Goal: Navigation & Orientation: Find specific page/section

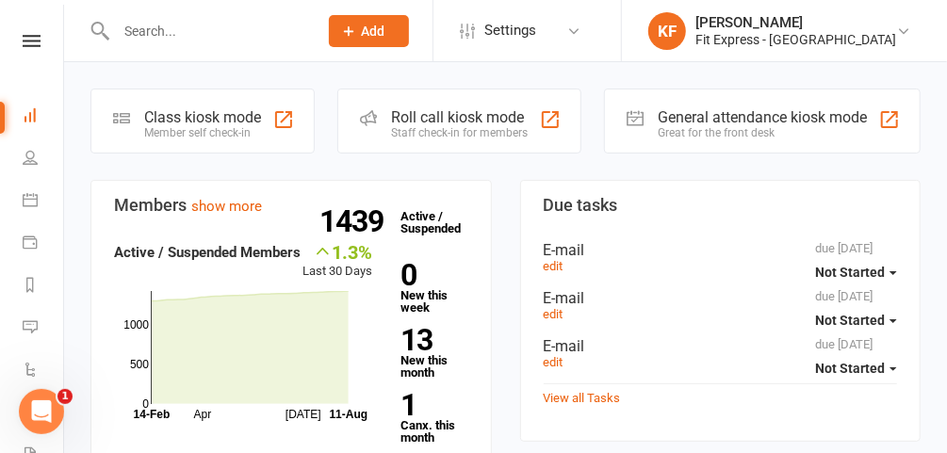
click at [262, 24] on input "text" at bounding box center [207, 31] width 194 height 26
type input "h"
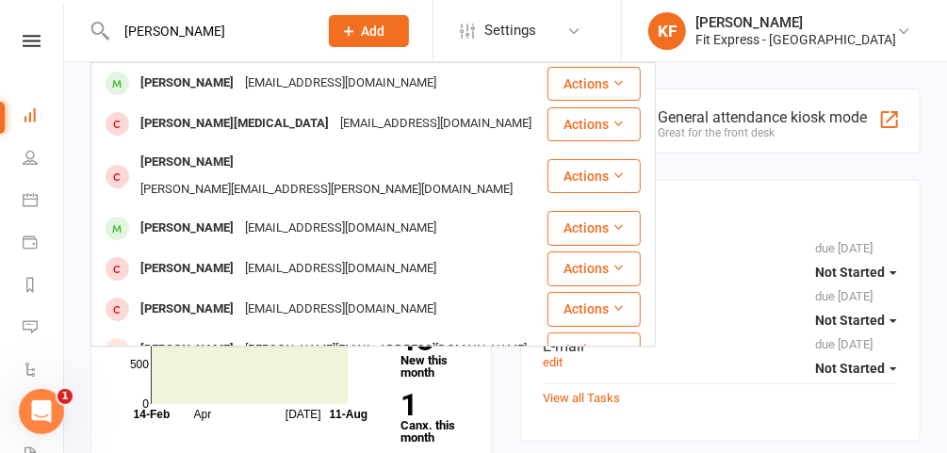
type input "[PERSON_NAME]"
click at [247, 97] on div "[PERSON_NAME] [PERSON_NAME][EMAIL_ADDRESS][DOMAIN_NAME]" at bounding box center [318, 83] width 453 height 39
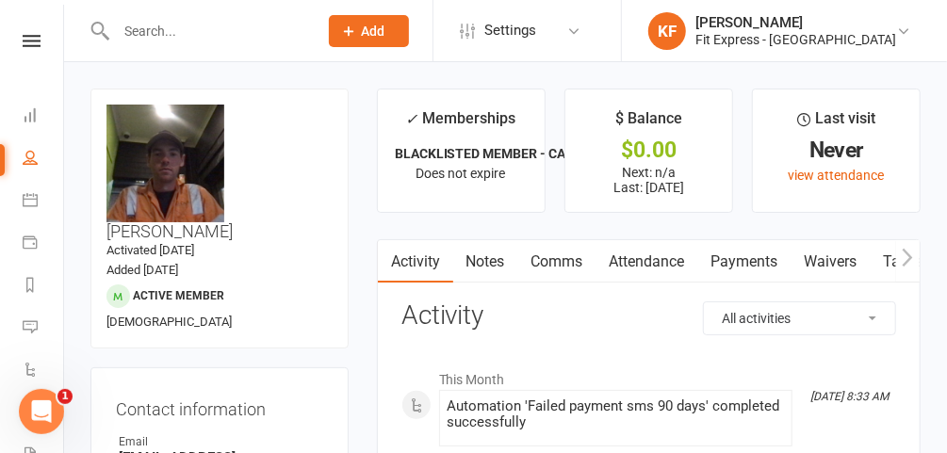
click at [464, 261] on link "Notes" at bounding box center [485, 261] width 65 height 43
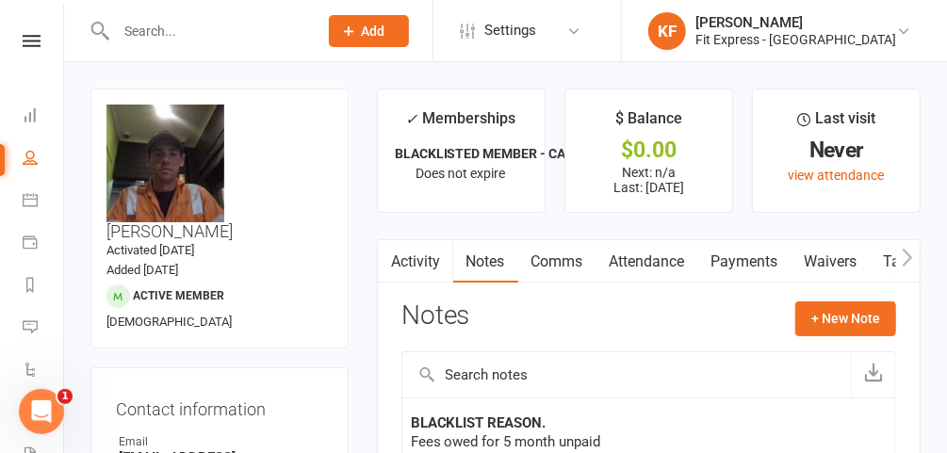
click at [254, 27] on input "text" at bounding box center [207, 31] width 194 height 26
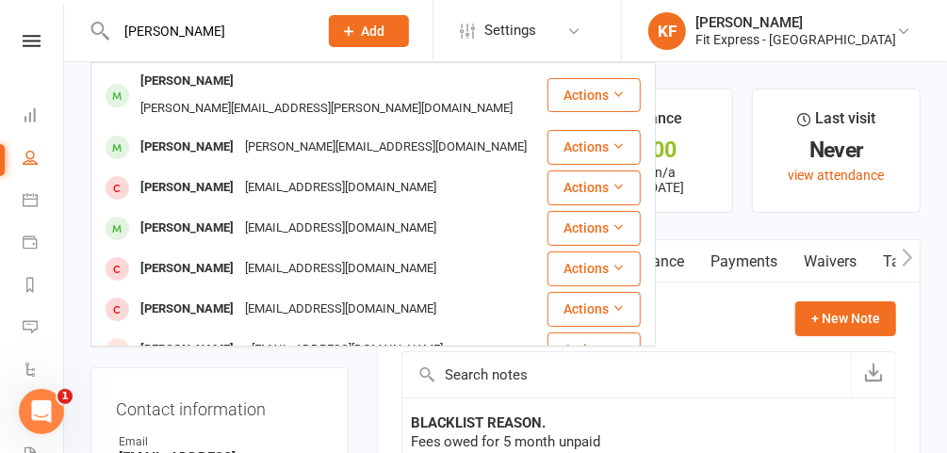
type input "[PERSON_NAME]"
click at [250, 134] on div "[PERSON_NAME][EMAIL_ADDRESS][DOMAIN_NAME]" at bounding box center [385, 147] width 293 height 27
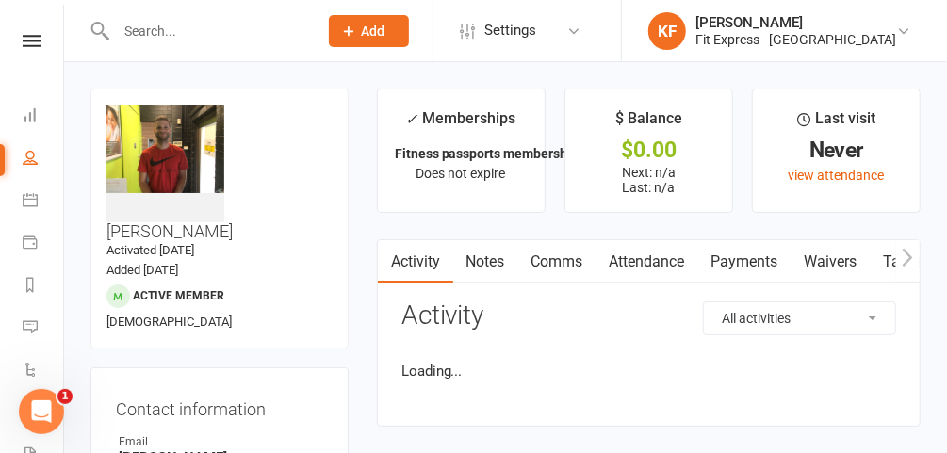
click at [205, 31] on input "text" at bounding box center [207, 31] width 194 height 26
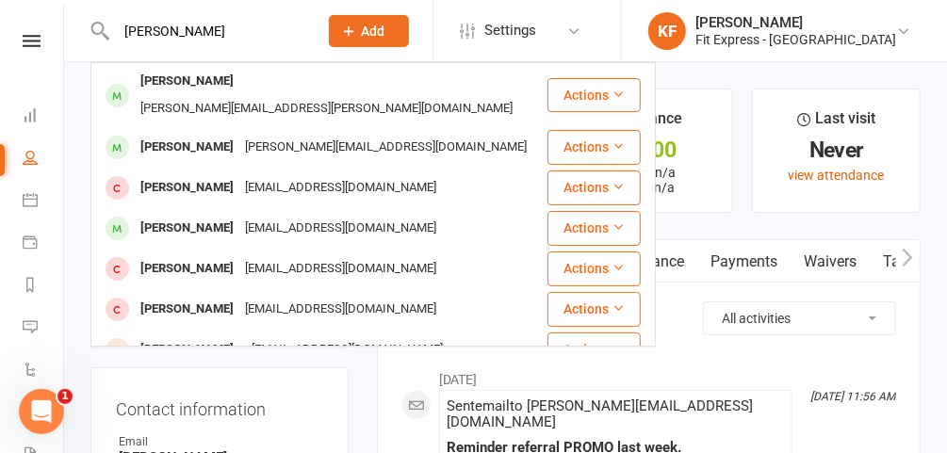
type input "[PERSON_NAME]"
click at [189, 79] on div "[PERSON_NAME]" at bounding box center [187, 81] width 105 height 27
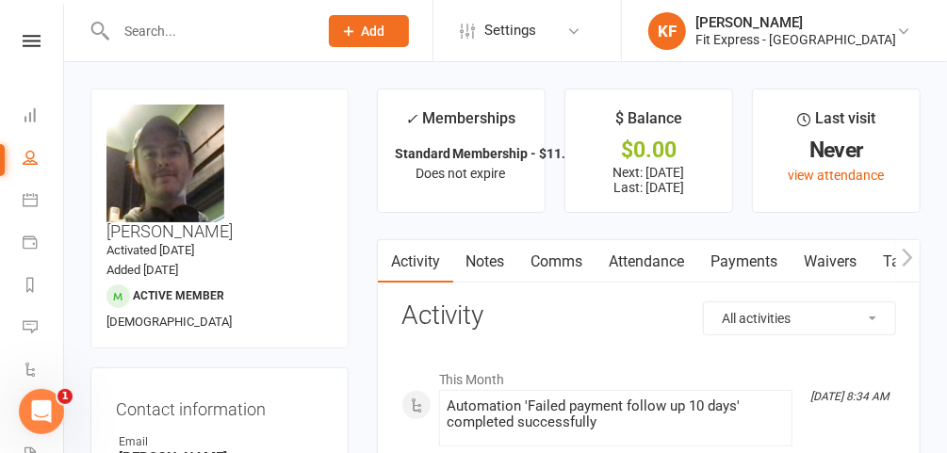
click at [16, 40] on link at bounding box center [31, 41] width 67 height 12
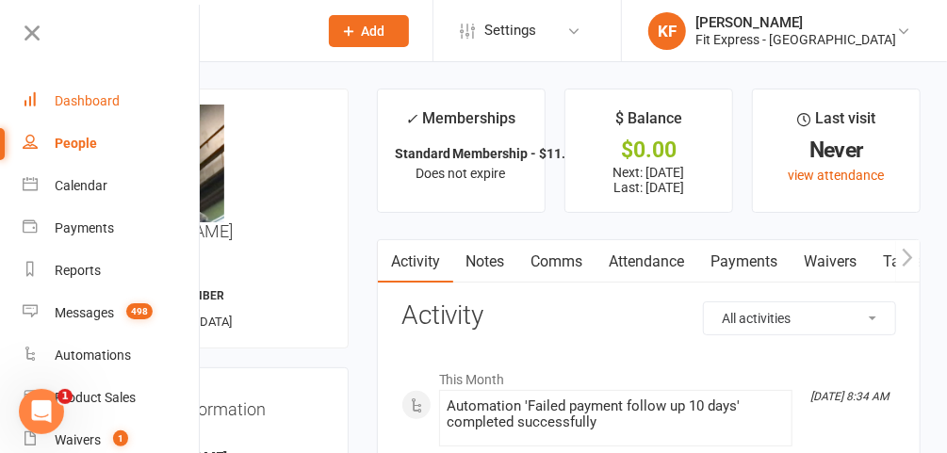
click at [73, 95] on div "Dashboard" at bounding box center [87, 100] width 65 height 15
